Goal: Navigation & Orientation: Find specific page/section

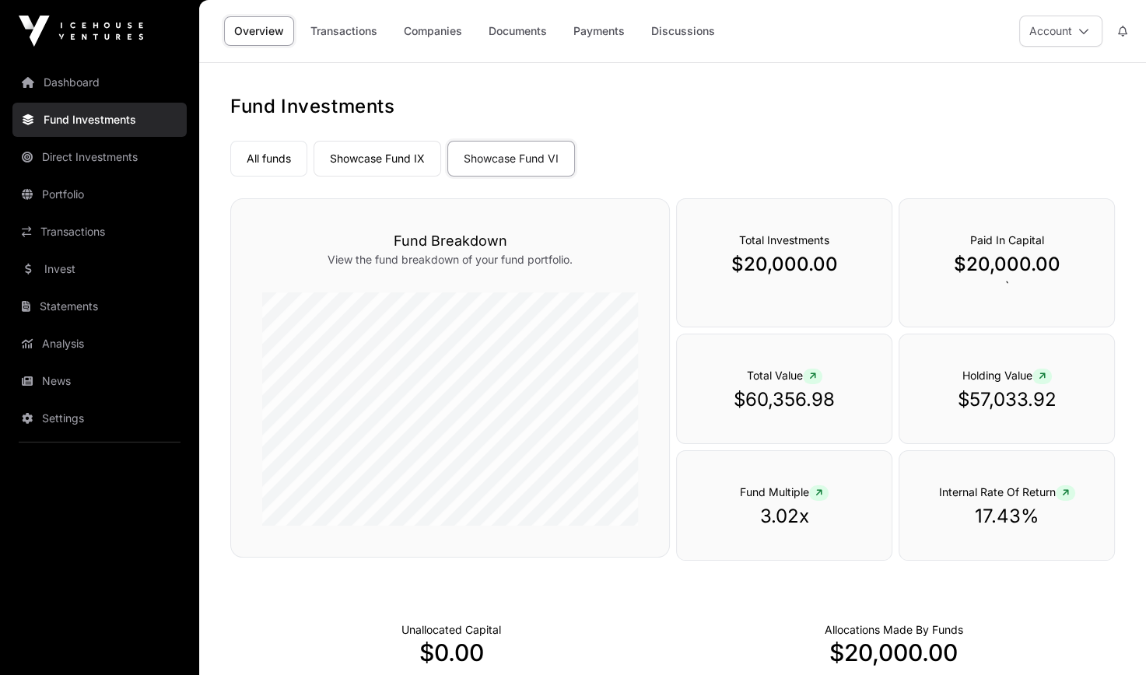
click at [391, 156] on link "Showcase Fund IX" at bounding box center [378, 159] width 128 height 36
click at [534, 156] on link "Showcase Fund VI" at bounding box center [511, 159] width 128 height 36
click at [373, 152] on link "Showcase Fund IX" at bounding box center [378, 159] width 128 height 36
click at [246, 160] on link "All funds" at bounding box center [268, 159] width 77 height 36
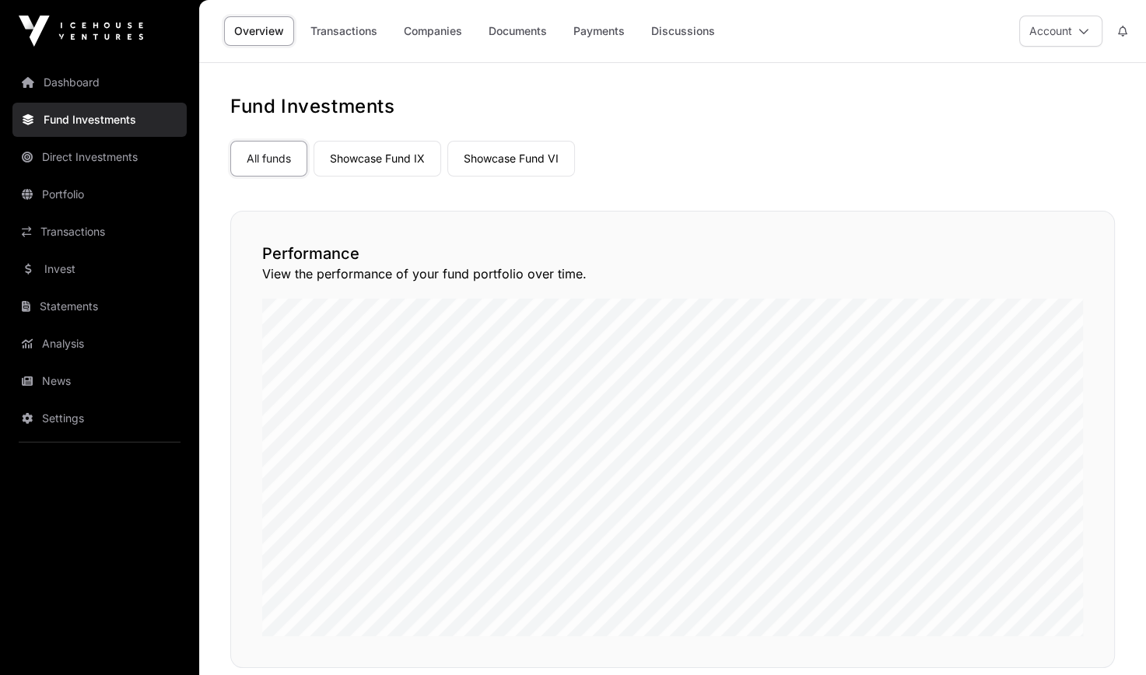
click at [426, 30] on link "Companies" at bounding box center [433, 31] width 79 height 30
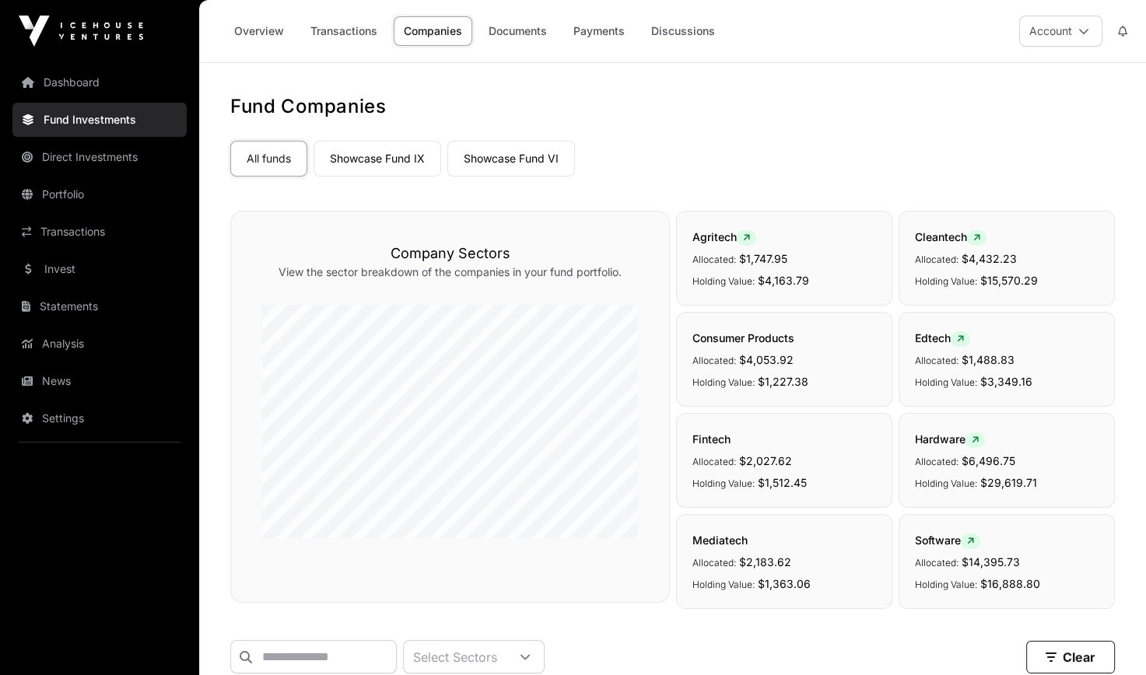
click at [114, 159] on link "Direct Investments" at bounding box center [99, 157] width 174 height 34
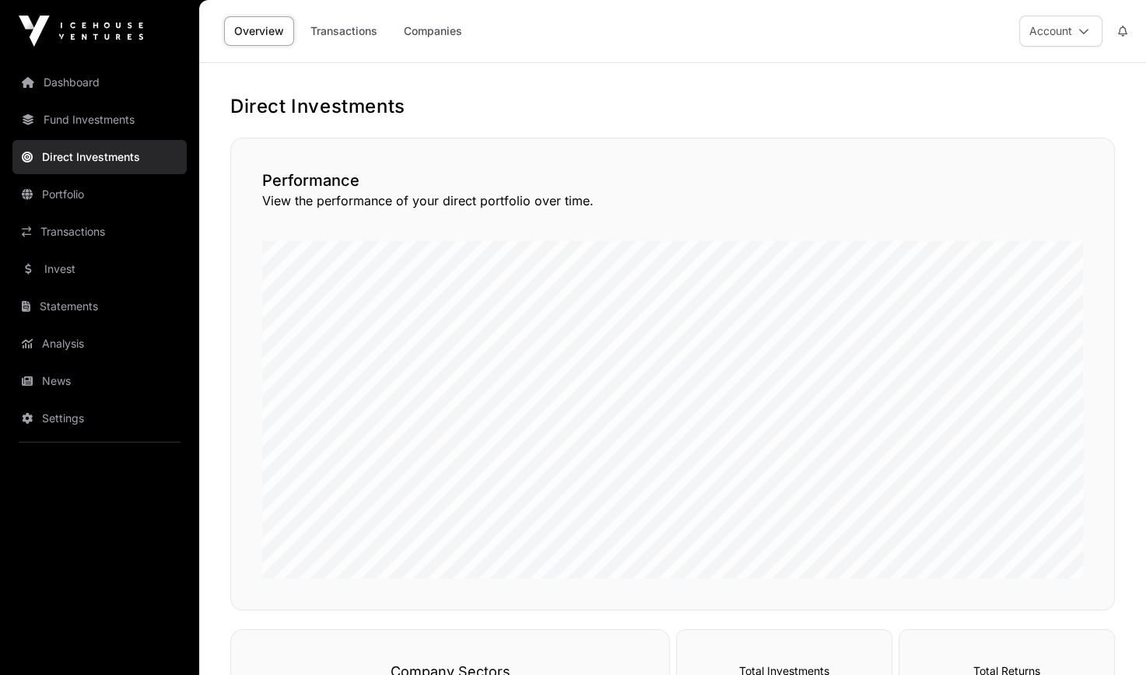
click at [433, 30] on link "Companies" at bounding box center [433, 31] width 79 height 30
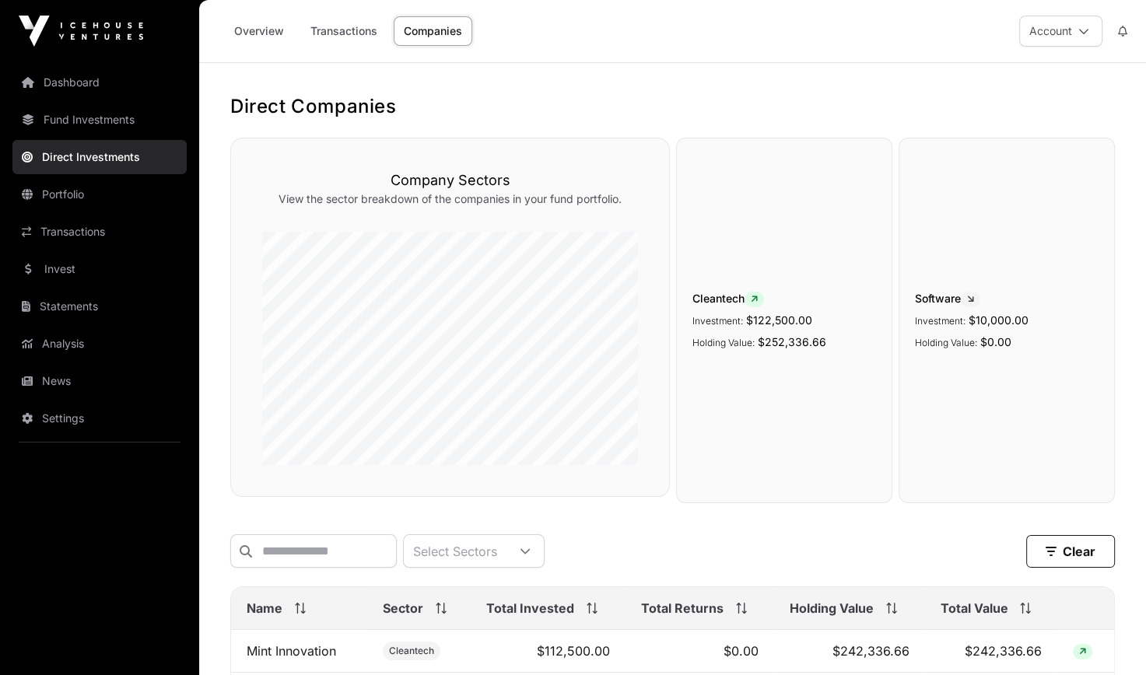
click at [130, 118] on link "Fund Investments" at bounding box center [99, 120] width 174 height 34
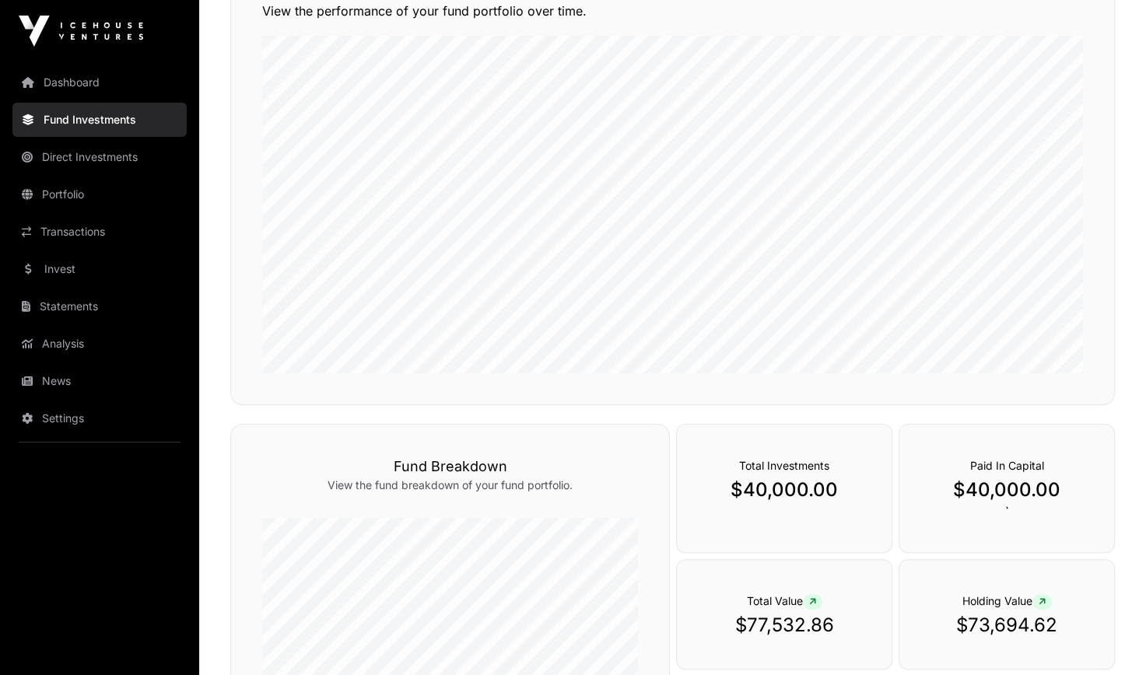
scroll to position [233, 0]
